Goal: Information Seeking & Learning: Learn about a topic

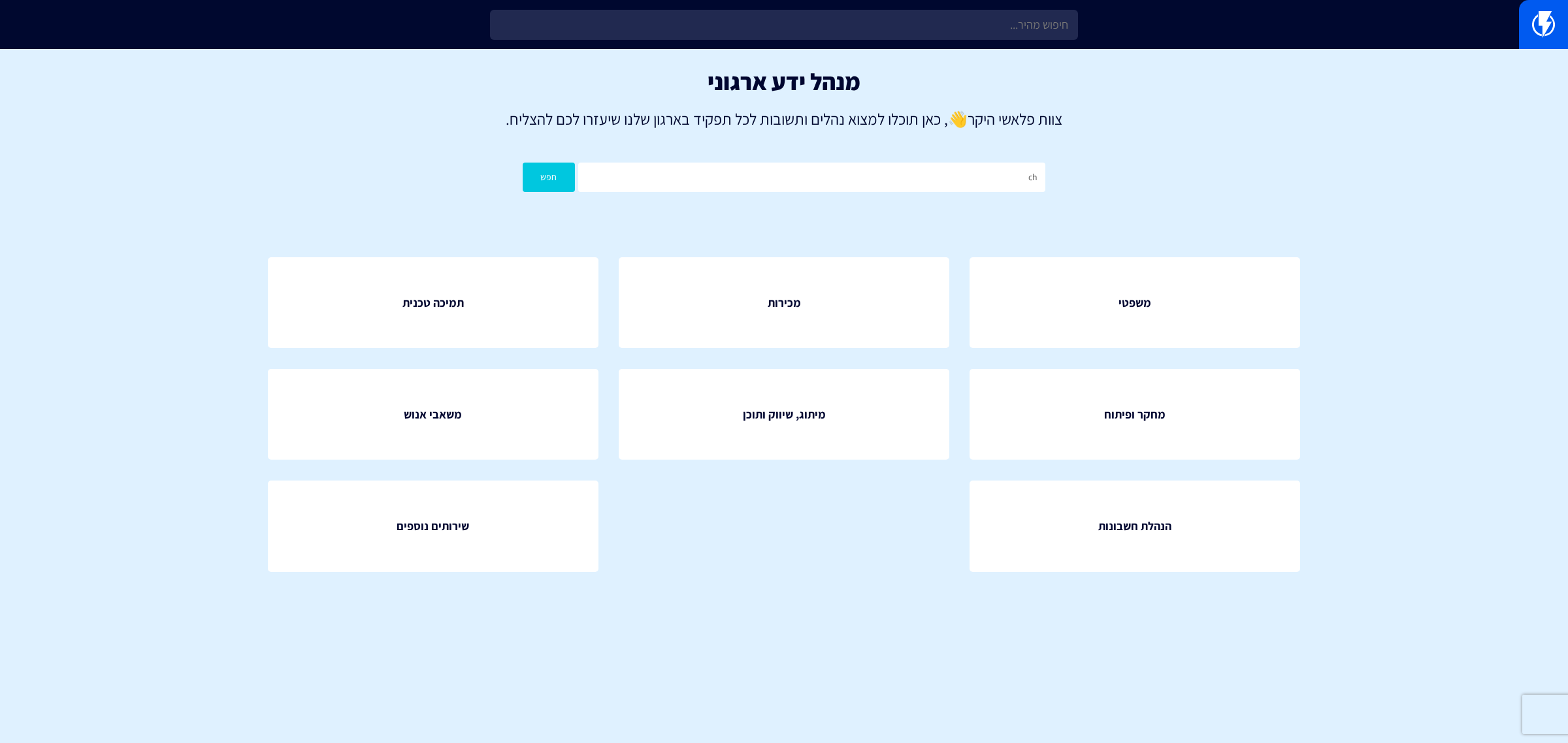
type input "c"
type input "ביקורות"
click at [522, 162] on button "חפש" at bounding box center [548, 177] width 52 height 29
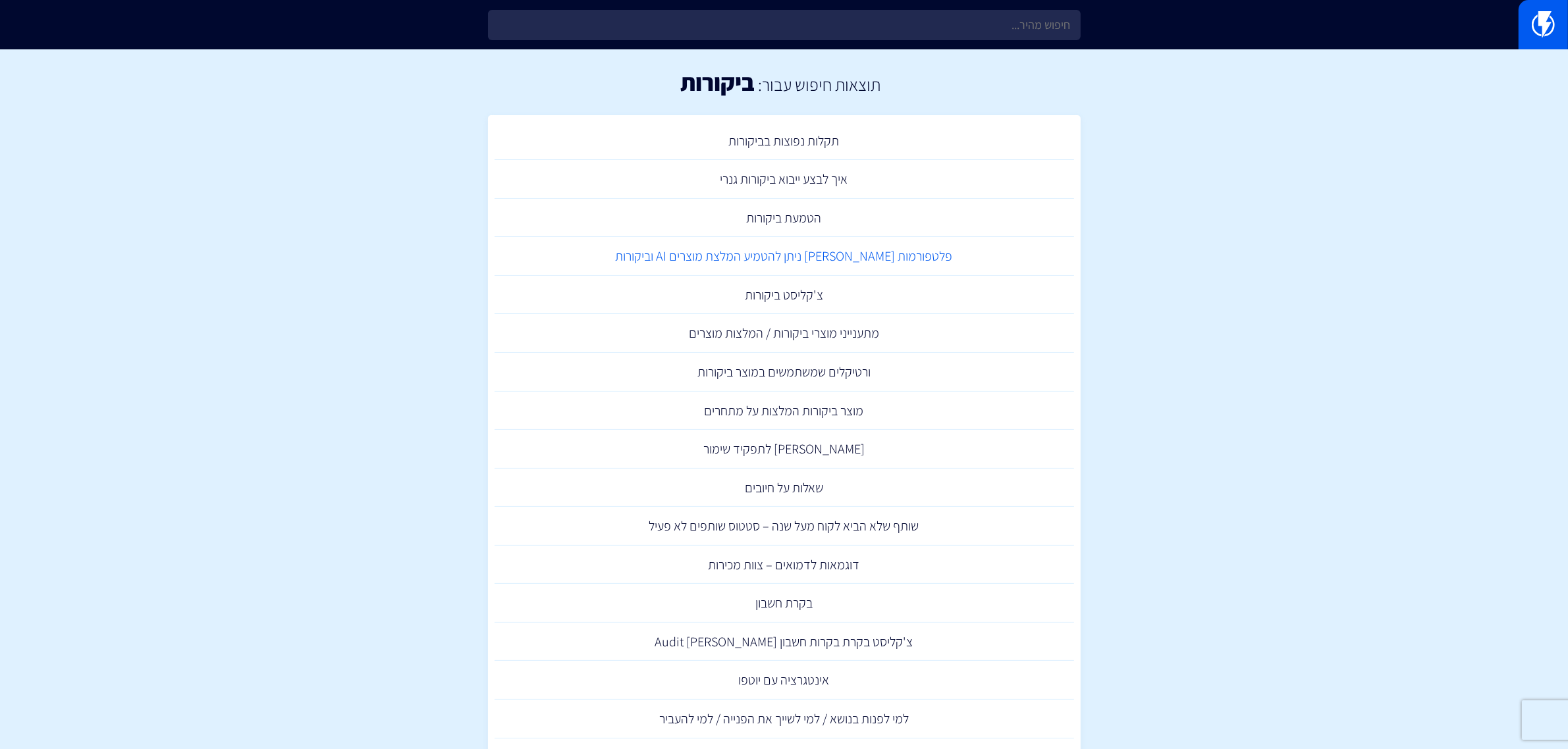
click at [762, 263] on link "פלטפורמות שבהם ניתן להטמיע המלצת מוצרים AI וביקורות" at bounding box center [784, 256] width 579 height 39
